Goal: Task Accomplishment & Management: Contribute content

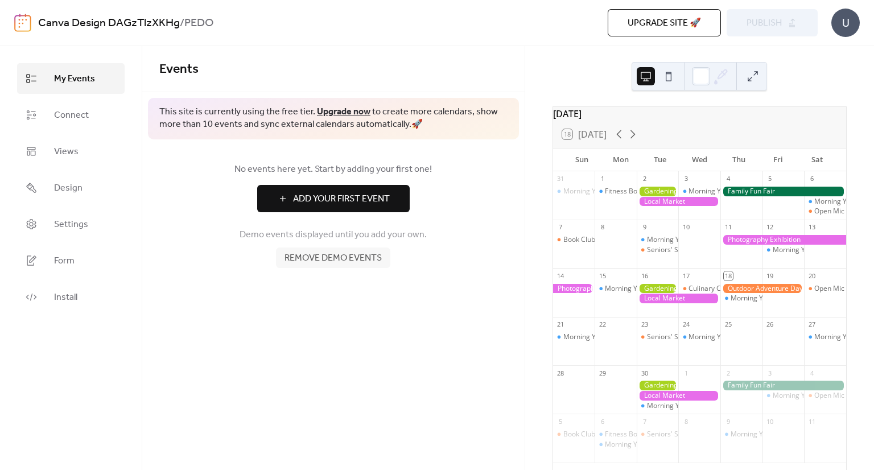
click at [652, 207] on div at bounding box center [679, 202] width 84 height 10
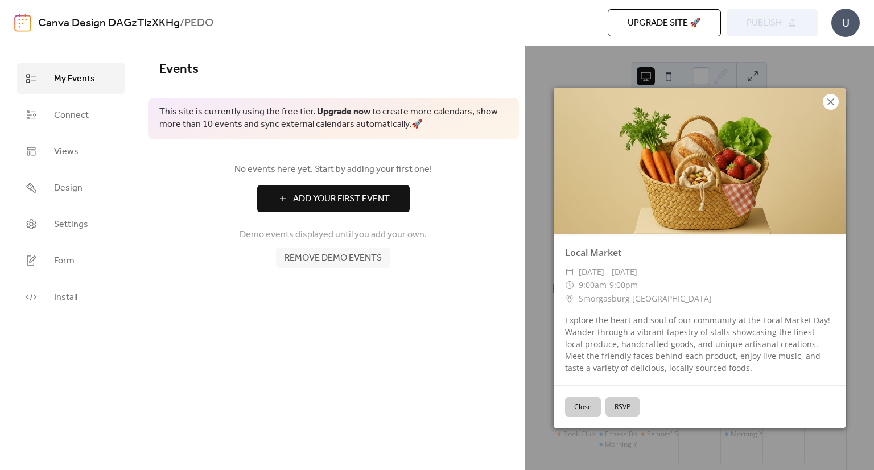
click at [834, 96] on icon at bounding box center [831, 102] width 14 height 14
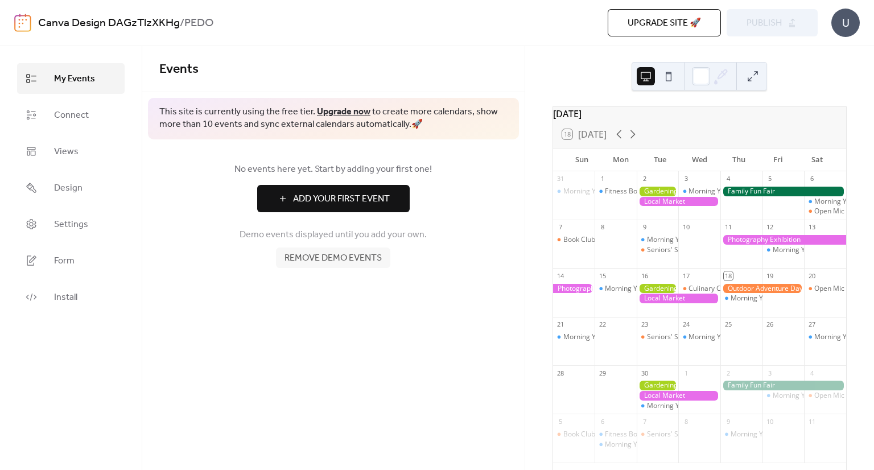
click at [759, 73] on button at bounding box center [753, 76] width 18 height 18
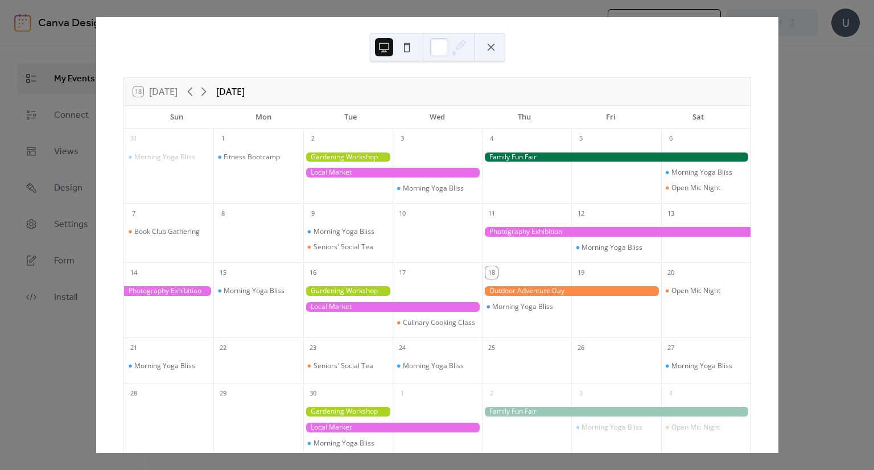
click at [176, 163] on div "Morning Yoga Bliss" at bounding box center [168, 173] width 89 height 53
click at [176, 157] on div "Morning Yoga Bliss" at bounding box center [164, 157] width 61 height 9
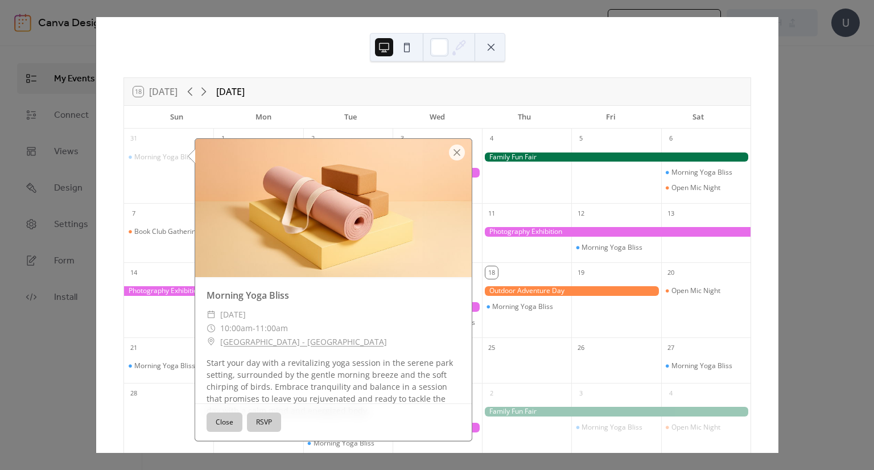
click at [221, 424] on button "Close" at bounding box center [225, 422] width 36 height 19
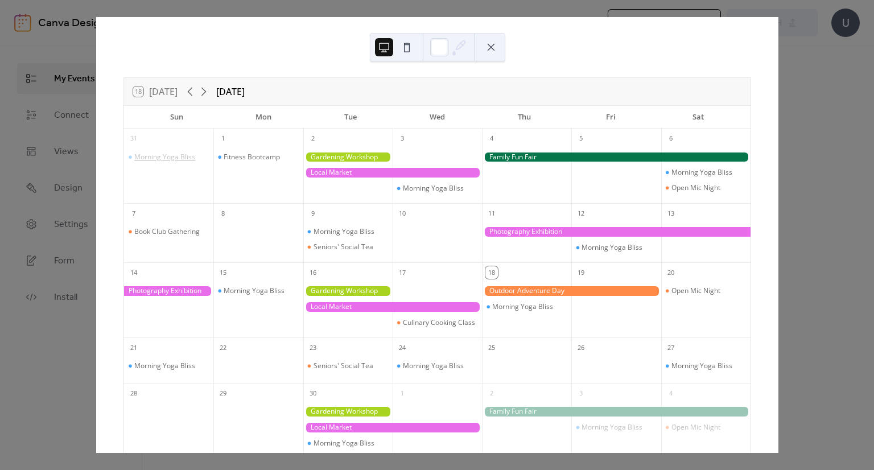
click at [167, 155] on div "Morning Yoga Bliss" at bounding box center [164, 157] width 61 height 9
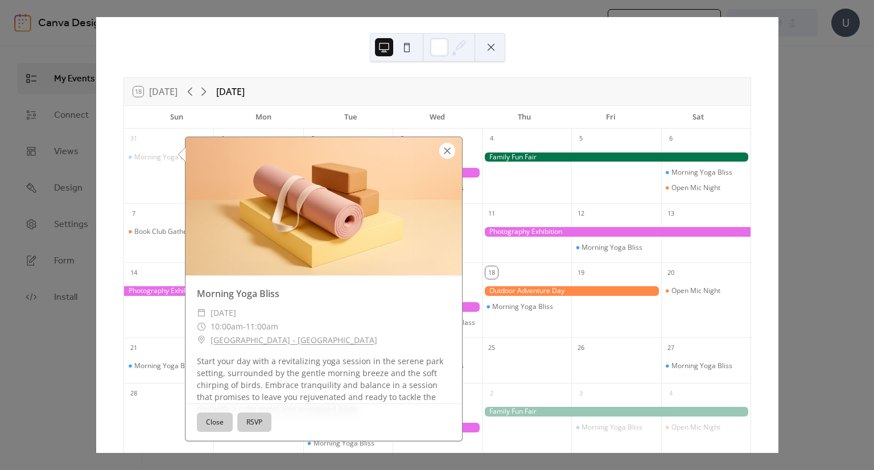
click at [451, 154] on div at bounding box center [447, 151] width 16 height 16
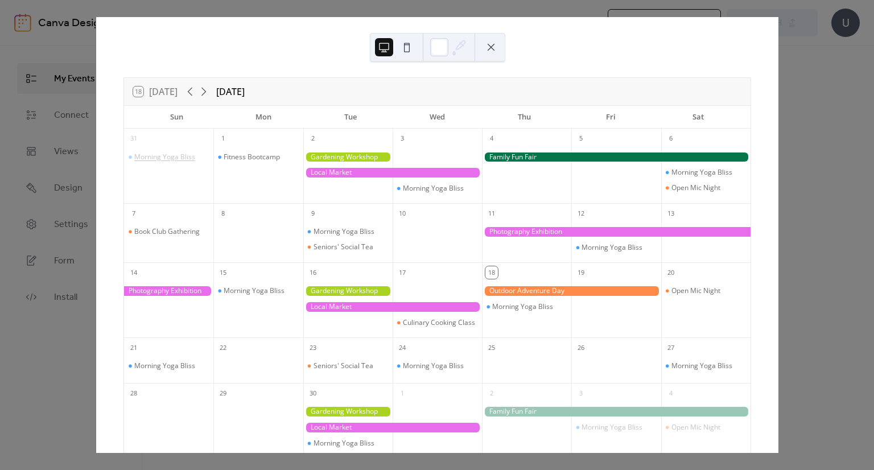
click at [180, 154] on div "Morning Yoga Bliss" at bounding box center [164, 157] width 61 height 9
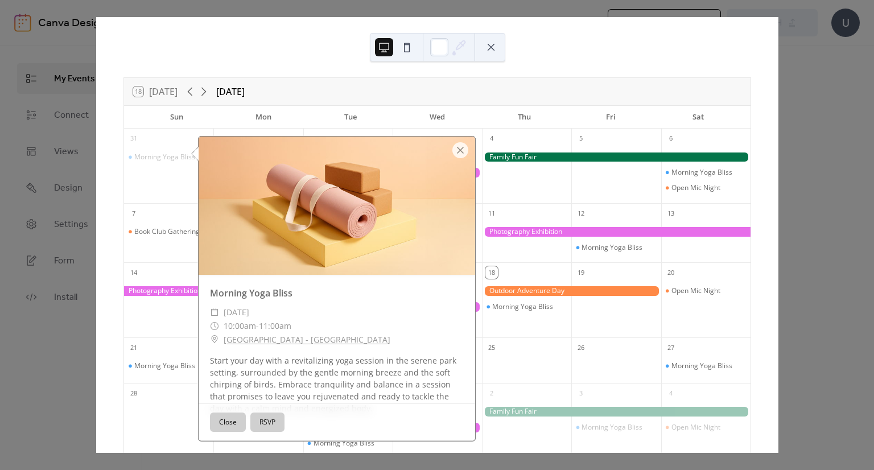
click at [408, 46] on button at bounding box center [407, 47] width 18 height 18
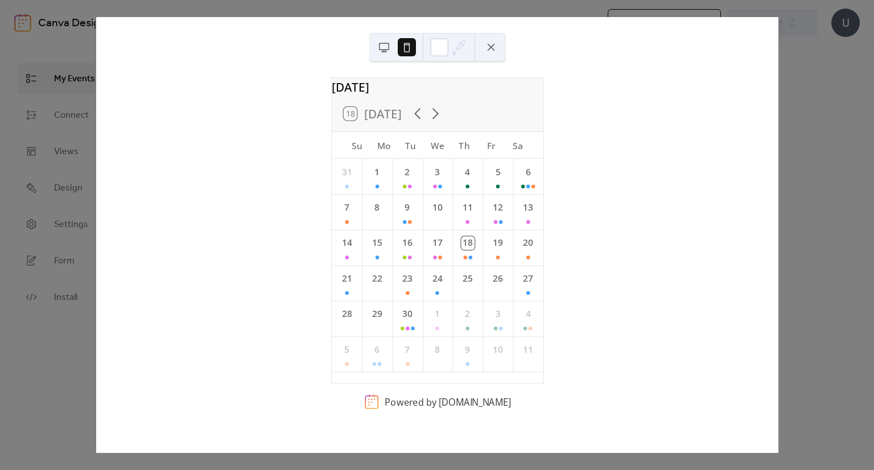
click at [408, 46] on button at bounding box center [407, 47] width 18 height 18
click at [372, 46] on div at bounding box center [437, 47] width 135 height 28
click at [378, 46] on button at bounding box center [384, 47] width 18 height 18
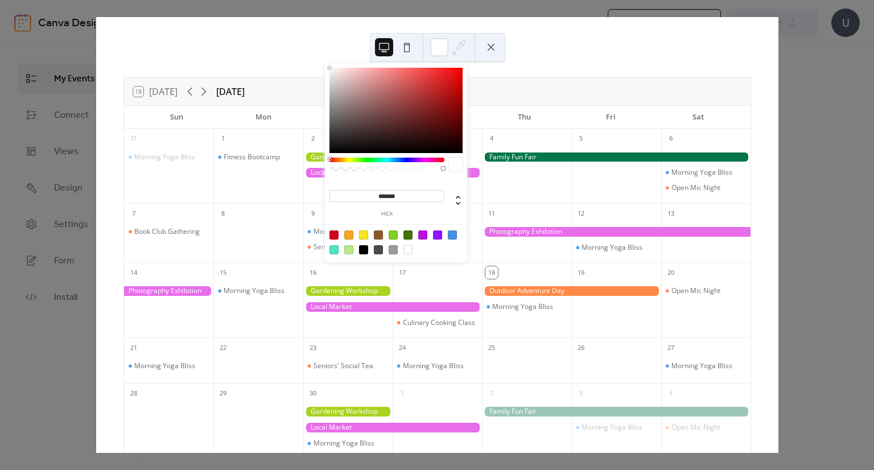
click at [460, 44] on icon at bounding box center [459, 47] width 17 height 17
click at [464, 48] on icon at bounding box center [459, 47] width 17 height 17
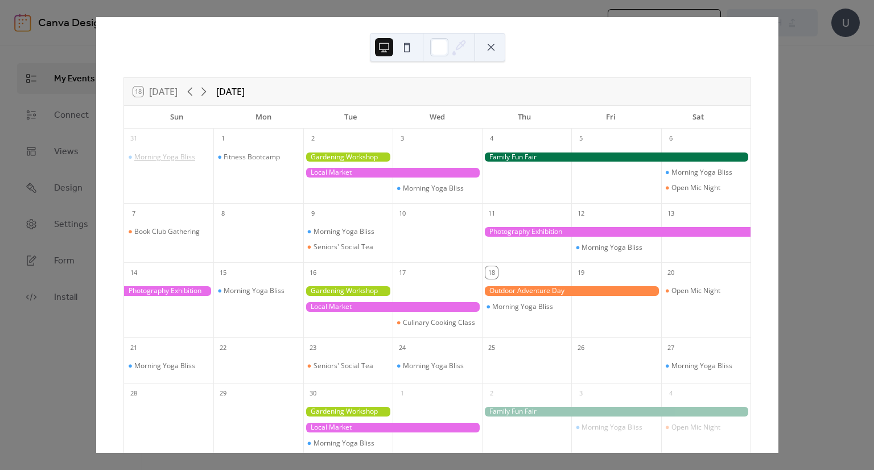
click at [171, 158] on div "Morning Yoga Bliss" at bounding box center [164, 157] width 61 height 9
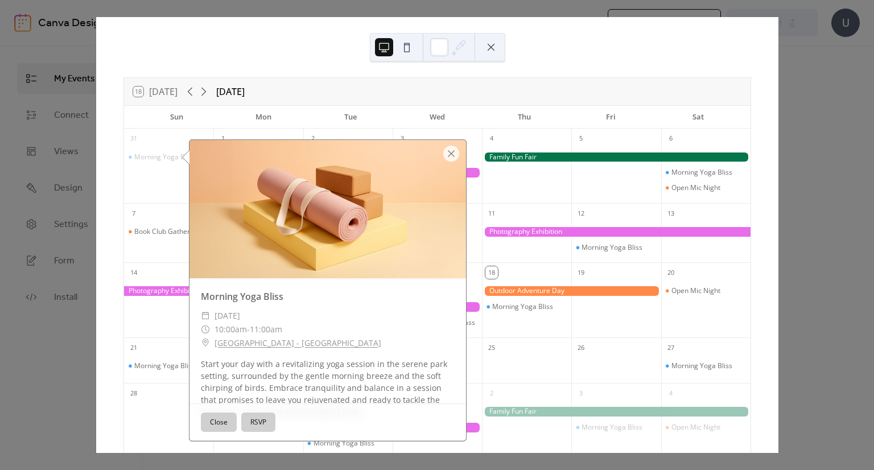
scroll to position [23, 0]
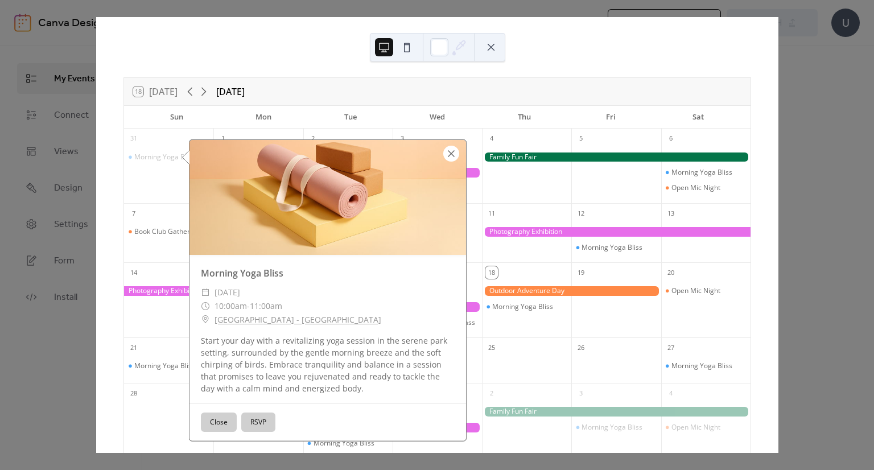
click at [454, 153] on div at bounding box center [451, 154] width 16 height 16
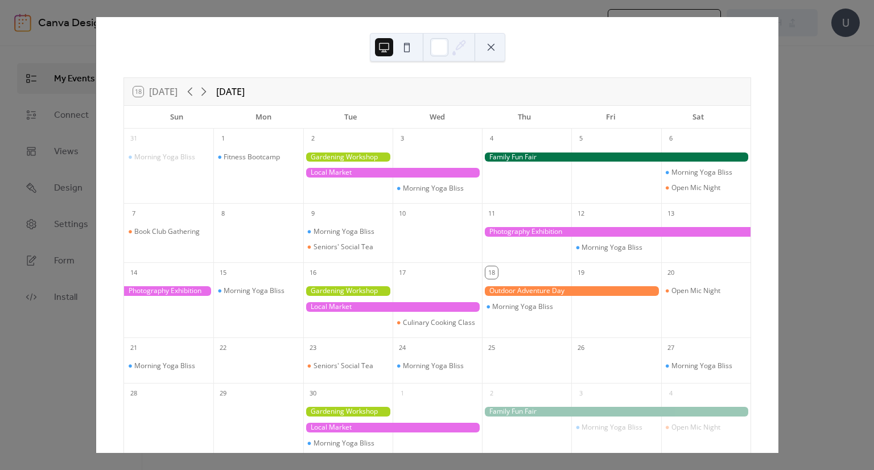
click at [779, 52] on div "18 [DATE] [DATE] Sun Mon Tue Wed Thu Fri Sat 31 Morning Yoga Bliss 1 Fitness Bo…" at bounding box center [437, 235] width 683 height 436
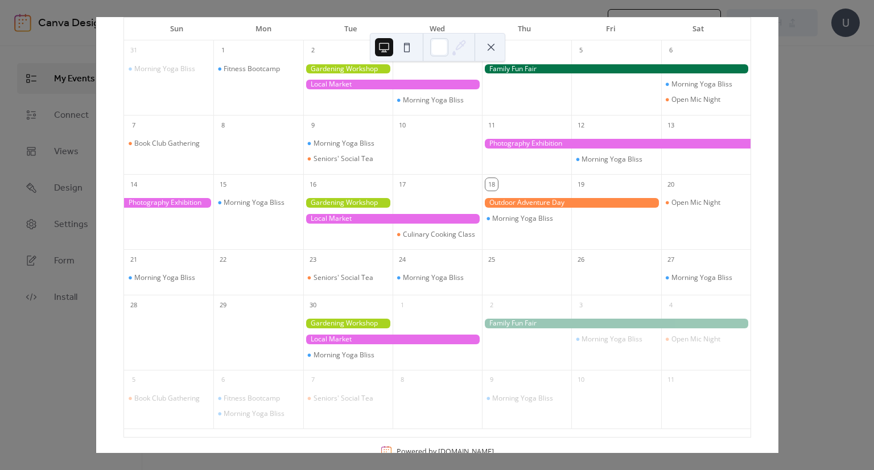
scroll to position [125, 0]
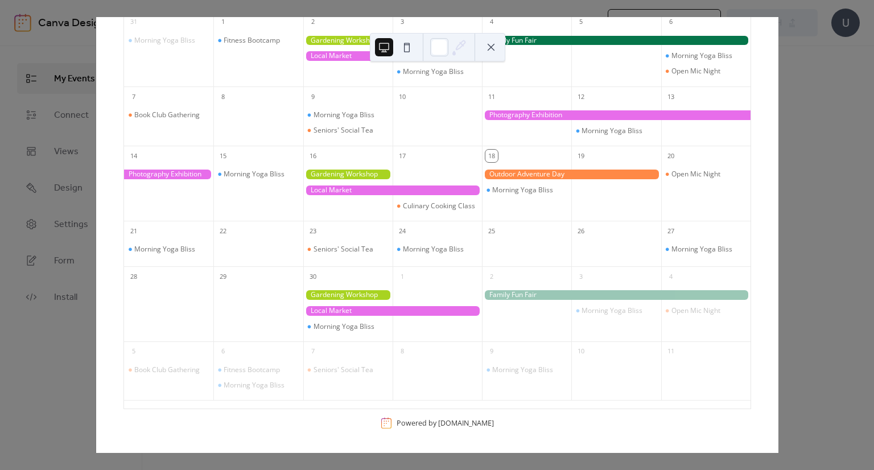
click at [779, 320] on div "18 [DATE] [DATE] Sun Mon Tue Wed Thu Fri Sat 31 Morning Yoga Bliss 1 Fitness Bo…" at bounding box center [437, 235] width 683 height 436
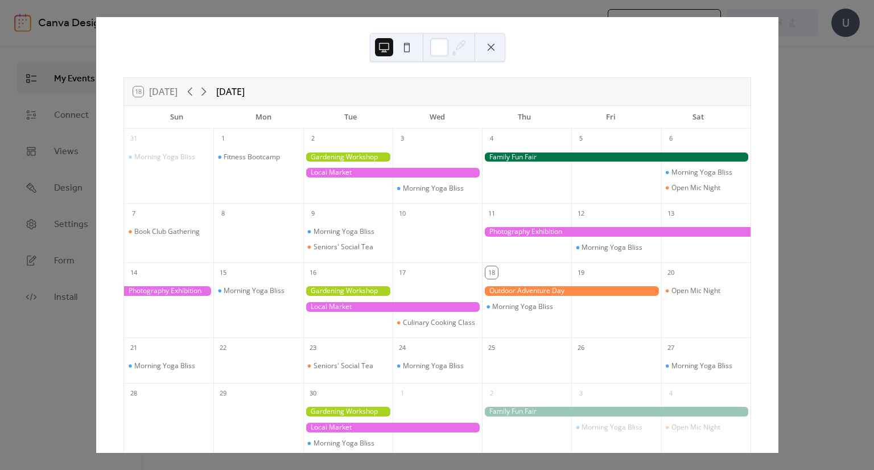
click at [492, 50] on button at bounding box center [491, 47] width 18 height 18
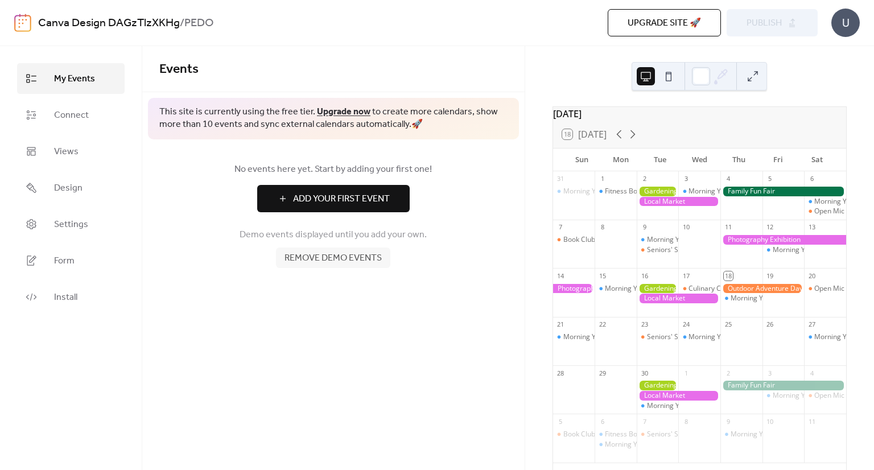
click at [323, 195] on span "Add Your First Event" at bounding box center [341, 199] width 97 height 14
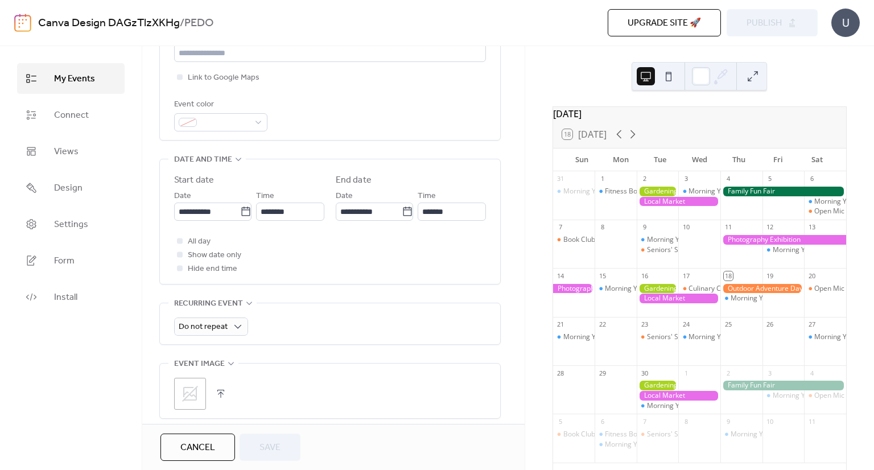
scroll to position [20, 0]
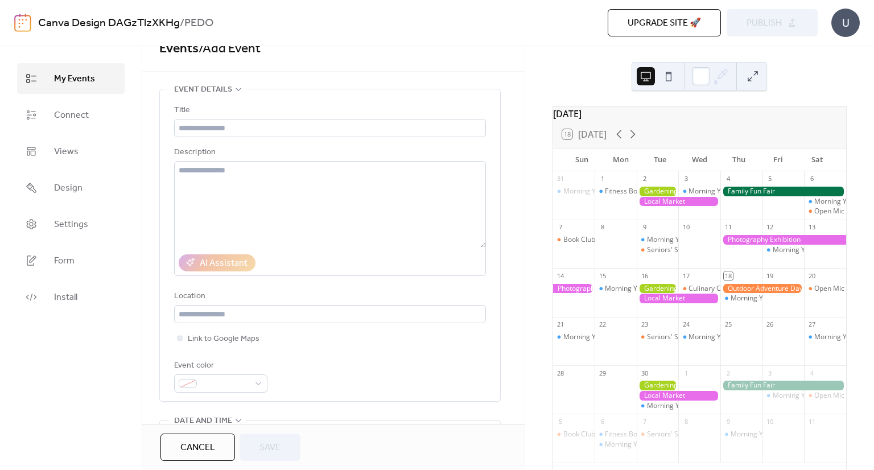
click at [767, 195] on div at bounding box center [784, 192] width 126 height 10
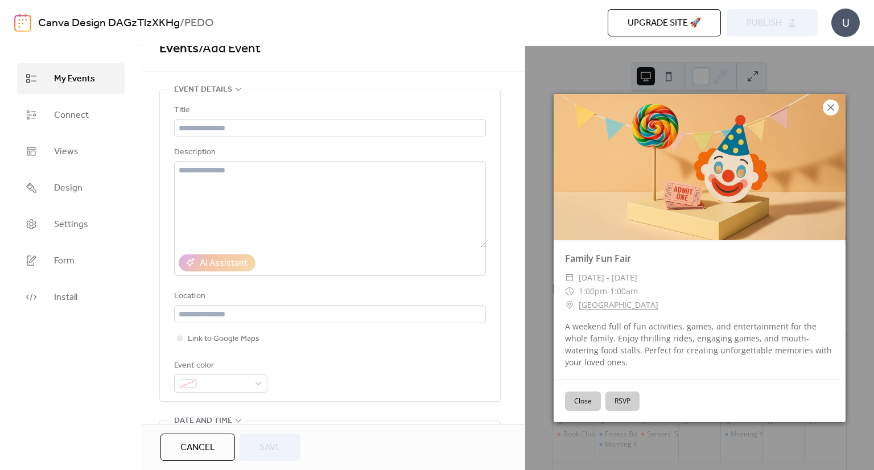
click at [831, 109] on icon at bounding box center [831, 108] width 14 height 14
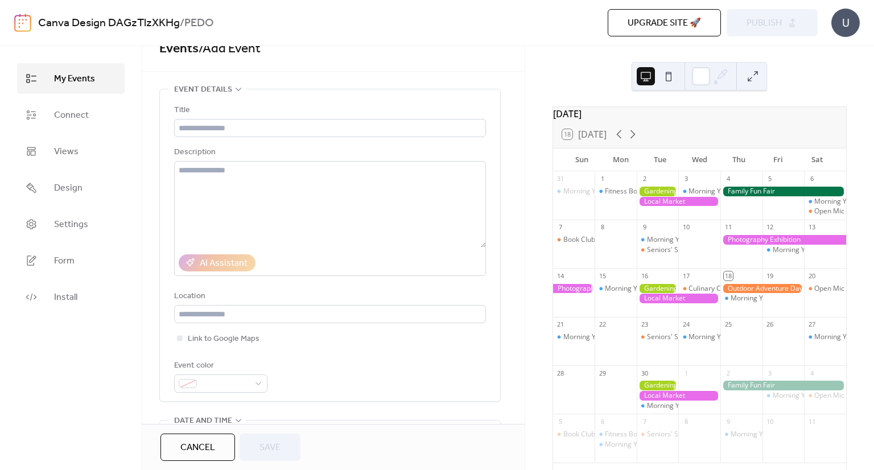
click at [544, 65] on div "[DATE] 18 [DATE] Sun Mon Tue Wed Thu Fri Sat 31 Morning Yoga Bliss 1 Fitness Bo…" at bounding box center [699, 258] width 349 height 424
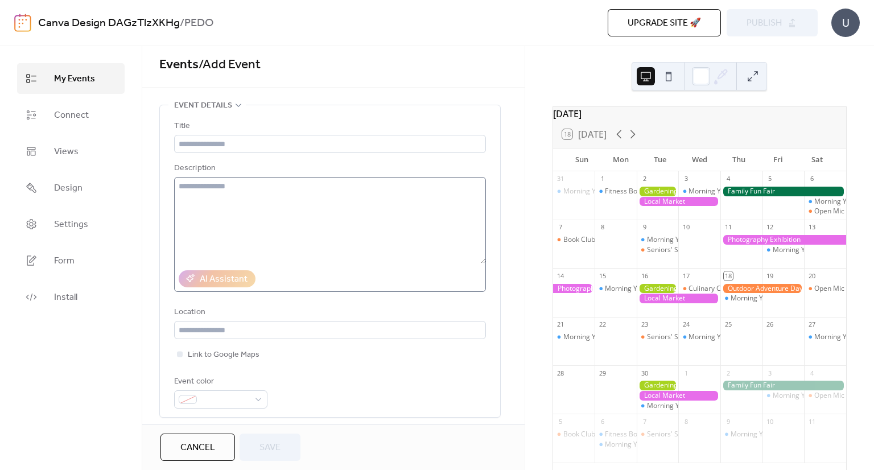
scroll to position [0, 0]
